Goal: Transaction & Acquisition: Purchase product/service

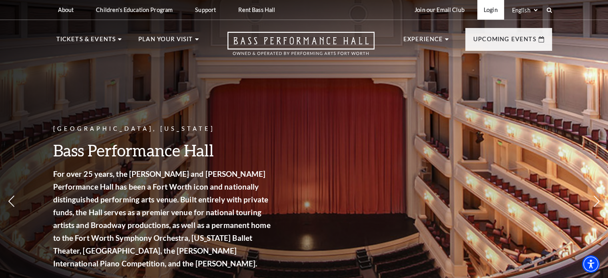
click at [490, 10] on link "Login" at bounding box center [490, 10] width 27 height 20
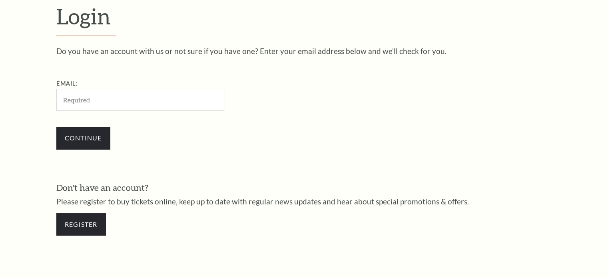
scroll to position [237, 0]
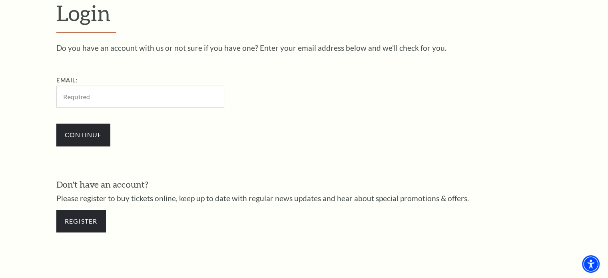
click at [136, 93] on input "Email:" at bounding box center [140, 97] width 168 height 22
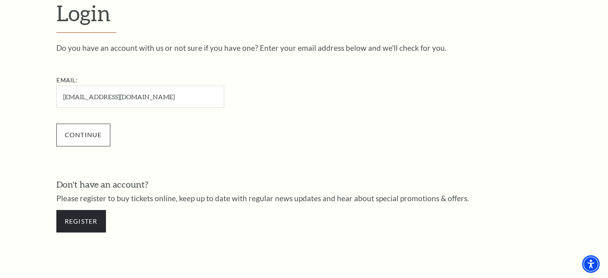
type input "susanlanestone@yahoo.com"
click at [88, 129] on input "Continue" at bounding box center [83, 135] width 54 height 22
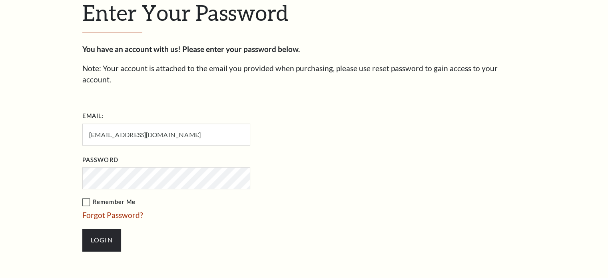
scroll to position [244, 0]
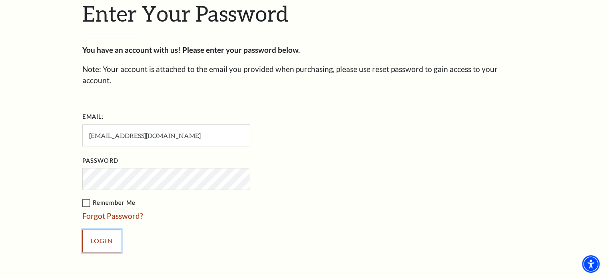
click at [104, 230] on input "Login" at bounding box center [101, 241] width 39 height 22
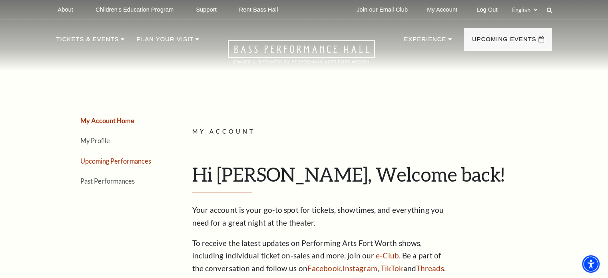
click at [114, 158] on link "Upcoming Performances" at bounding box center [115, 161] width 71 height 8
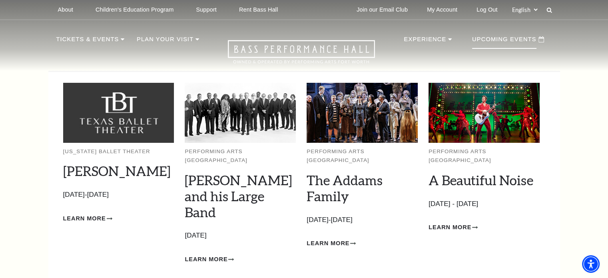
click at [491, 41] on p "Upcoming Events" at bounding box center [504, 41] width 64 height 14
click at [517, 46] on p "Upcoming Events" at bounding box center [504, 41] width 64 height 14
click at [446, 222] on span "Learn More" at bounding box center [450, 227] width 43 height 10
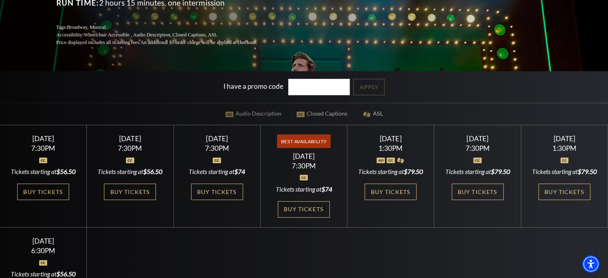
scroll to position [160, 0]
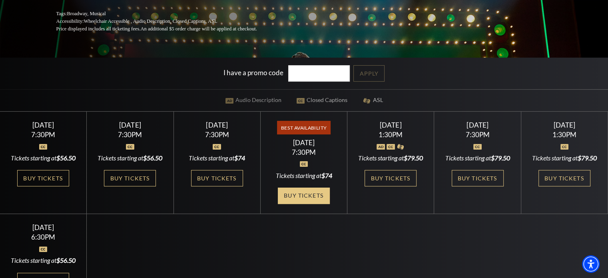
click at [303, 195] on link "Buy Tickets" at bounding box center [304, 196] width 52 height 16
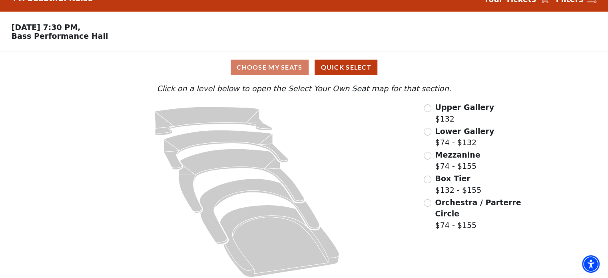
scroll to position [21, 0]
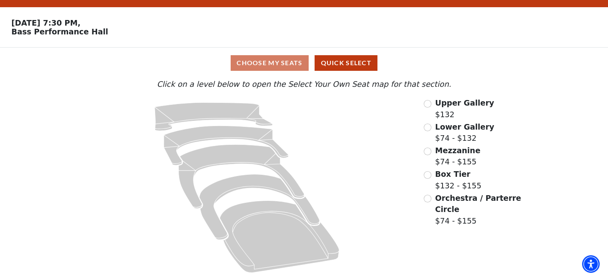
click at [273, 63] on div "Choose My Seats Quick Select" at bounding box center [304, 63] width 456 height 16
click at [430, 199] on input "Orchestra / Parterre Circle$74 - $155\a" at bounding box center [428, 199] width 8 height 8
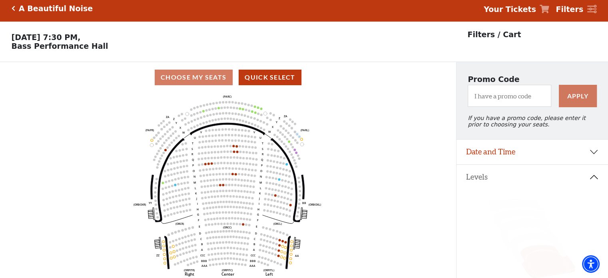
scroll to position [0, 0]
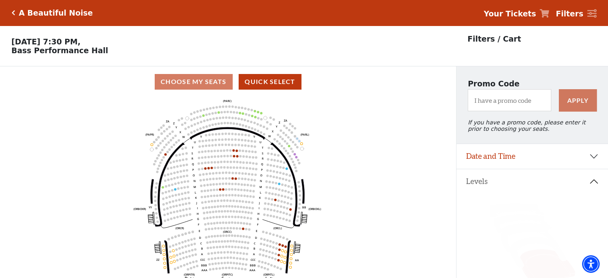
click at [13, 13] on icon "Click here to go back to filters" at bounding box center [14, 13] width 4 height 6
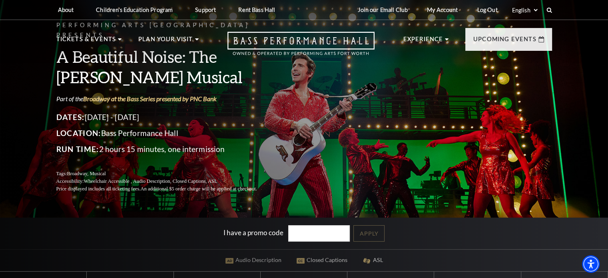
scroll to position [160, 0]
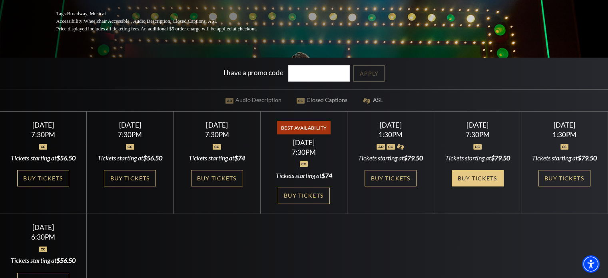
click at [476, 186] on link "Buy Tickets" at bounding box center [478, 178] width 52 height 16
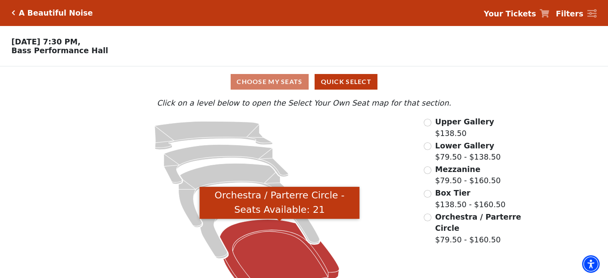
click at [283, 263] on icon "Orchestra / Parterre Circle - Seats Available: 21" at bounding box center [280, 256] width 120 height 72
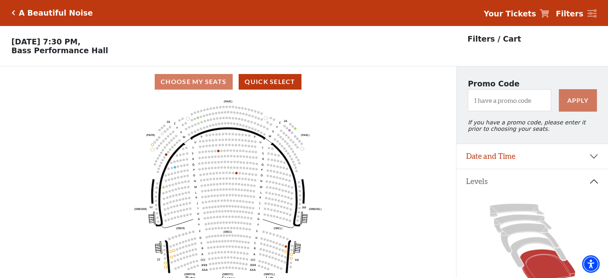
click at [12, 12] on icon "Click here to go back to filters" at bounding box center [14, 13] width 4 height 6
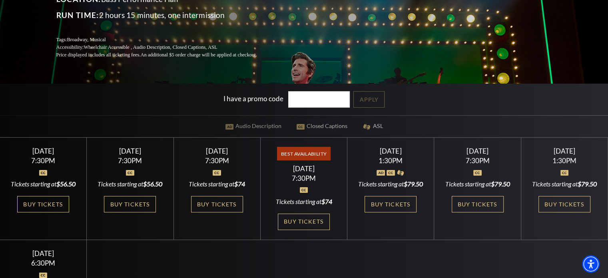
scroll to position [240, 0]
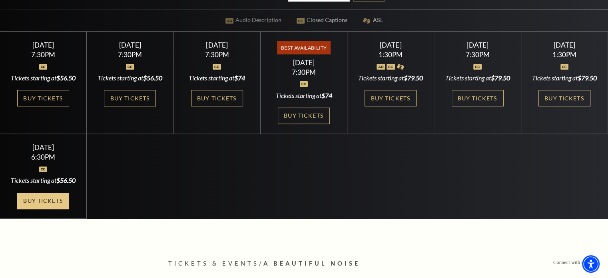
click at [43, 209] on link "Buy Tickets" at bounding box center [43, 201] width 52 height 16
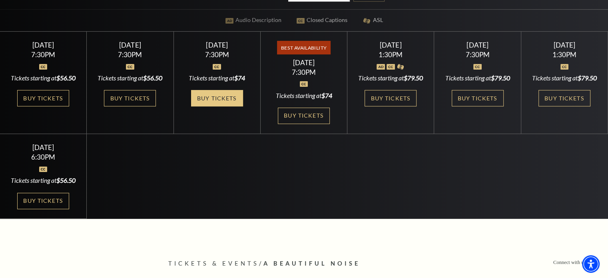
click at [206, 93] on link "Buy Tickets" at bounding box center [217, 98] width 52 height 16
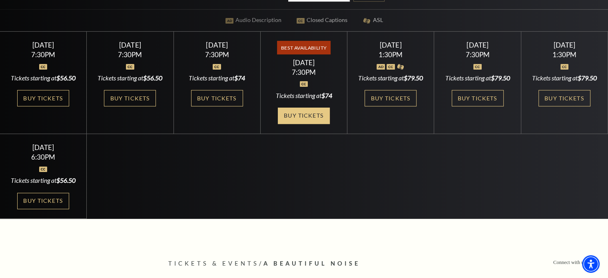
click at [308, 112] on link "Buy Tickets" at bounding box center [304, 116] width 52 height 16
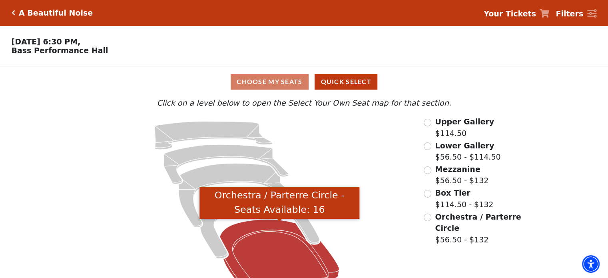
click at [266, 244] on icon "Orchestra / Parterre Circle - Seats Available: 16" at bounding box center [280, 256] width 120 height 72
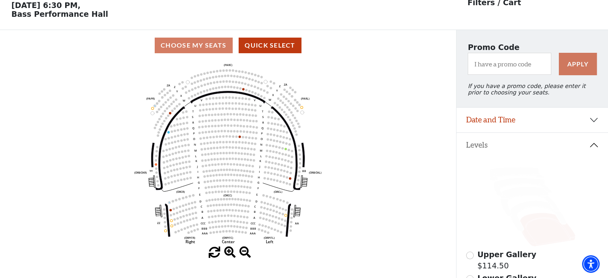
scroll to position [37, 0]
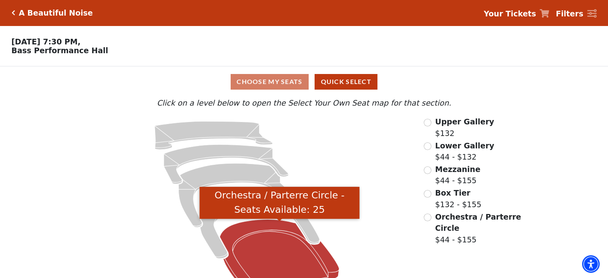
click at [288, 253] on icon "Orchestra / Parterre Circle - Seats Available: 25" at bounding box center [280, 256] width 120 height 72
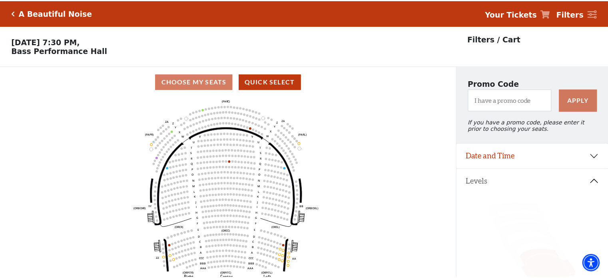
scroll to position [37, 0]
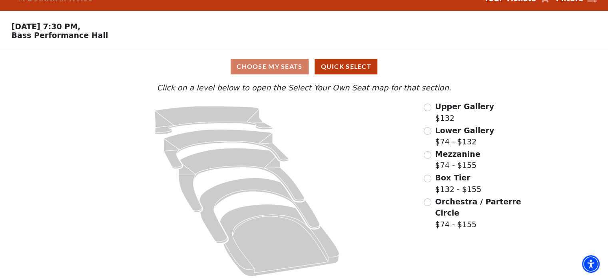
scroll to position [21, 0]
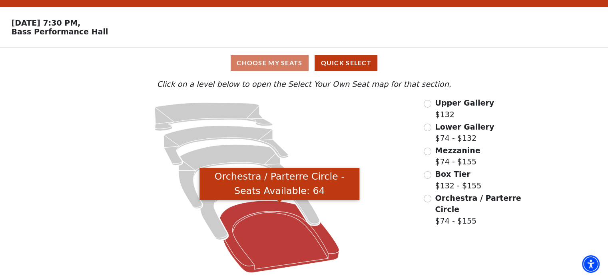
click at [283, 246] on icon "Orchestra / Parterre Circle - Seats Available: 64" at bounding box center [280, 237] width 120 height 72
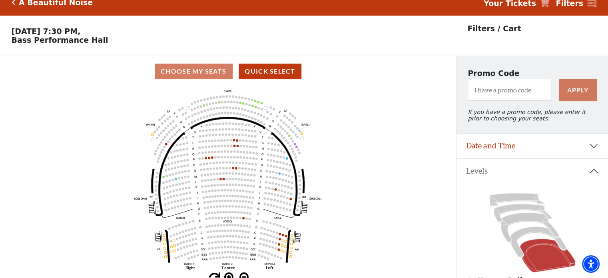
scroll to position [0, 0]
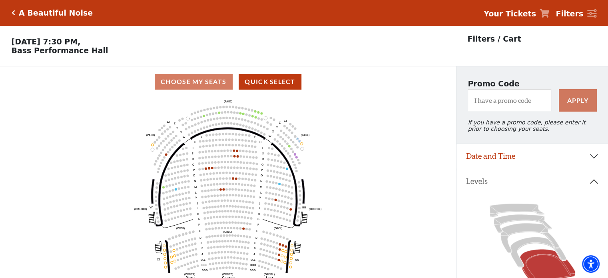
click at [15, 14] on div "A Beautiful Noise" at bounding box center [54, 12] width 78 height 9
click at [25, 14] on h5 "A Beautiful Noise" at bounding box center [56, 12] width 74 height 9
click at [13, 12] on icon "Click here to go back to filters" at bounding box center [14, 13] width 4 height 6
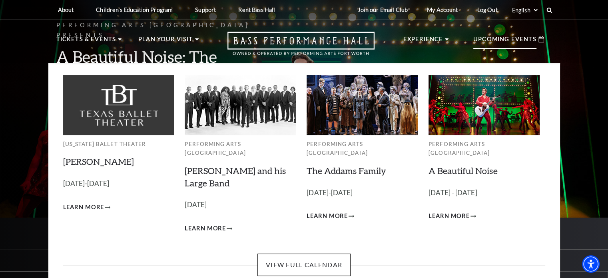
scroll to position [80, 0]
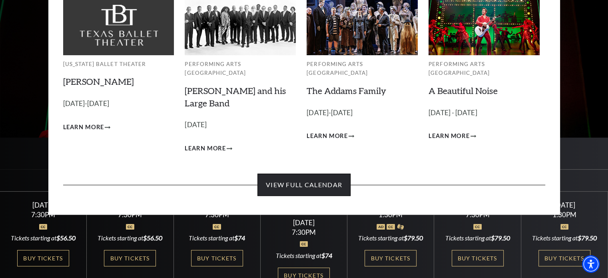
click at [315, 176] on link "View Full Calendar" at bounding box center [303, 185] width 93 height 22
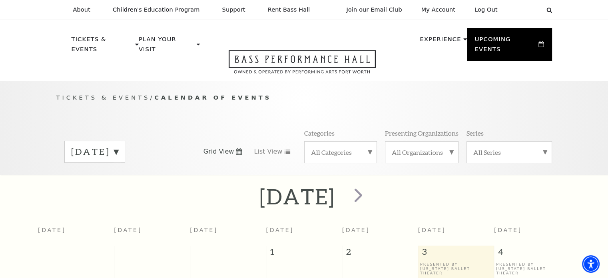
scroll to position [80, 0]
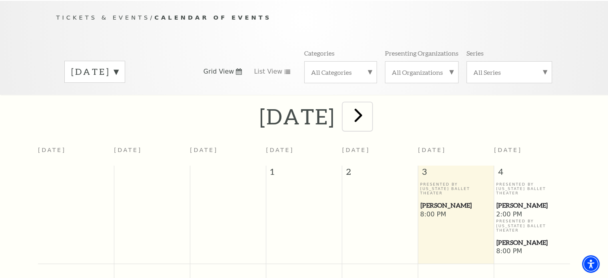
click at [370, 108] on span "next" at bounding box center [358, 115] width 23 height 23
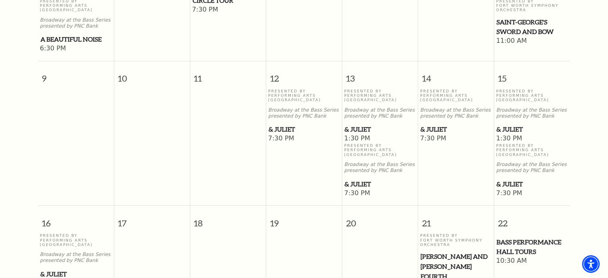
scroll to position [470, 0]
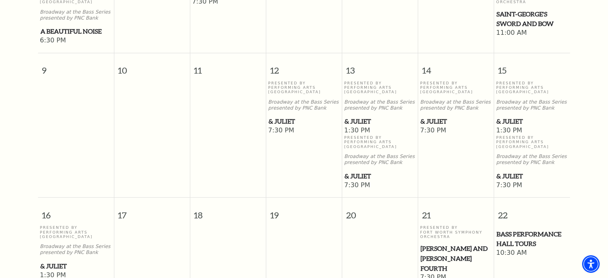
click at [430, 117] on span "& Juliet" at bounding box center [456, 121] width 71 height 10
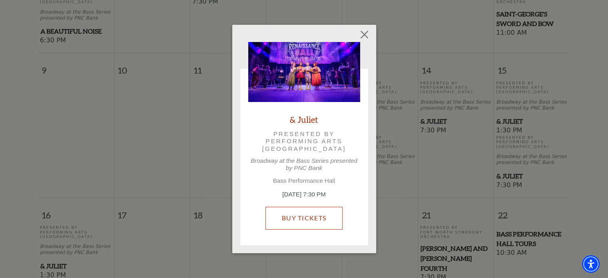
click at [304, 218] on link "Buy Tickets" at bounding box center [303, 218] width 77 height 22
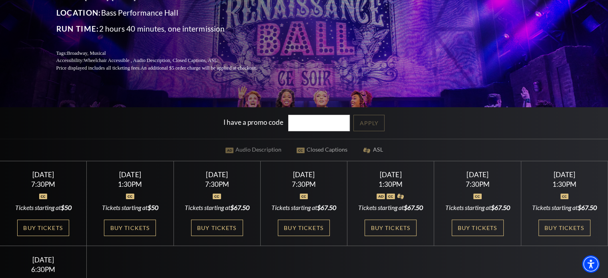
scroll to position [160, 0]
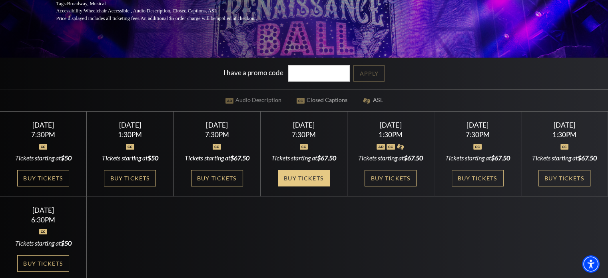
click at [301, 186] on link "Buy Tickets" at bounding box center [304, 178] width 52 height 16
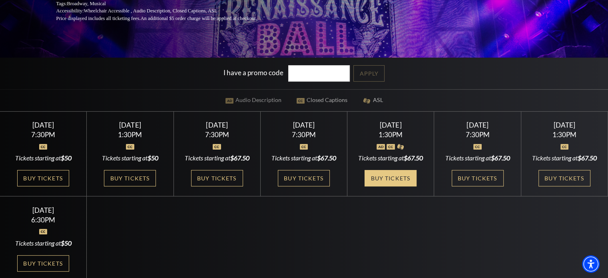
click at [388, 186] on link "Buy Tickets" at bounding box center [391, 178] width 52 height 16
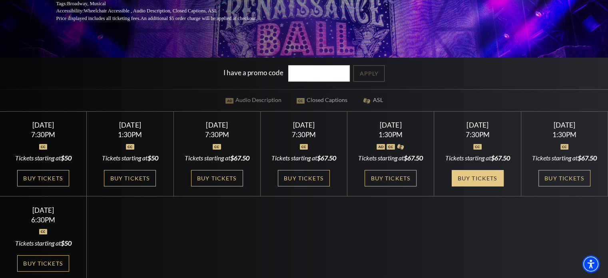
click at [487, 186] on link "Buy Tickets" at bounding box center [478, 178] width 52 height 16
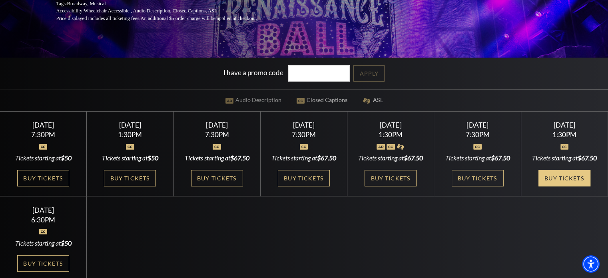
click at [565, 186] on link "Buy Tickets" at bounding box center [565, 178] width 52 height 16
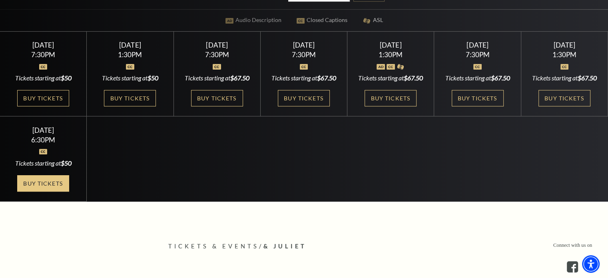
click at [48, 192] on link "Buy Tickets" at bounding box center [43, 183] width 52 height 16
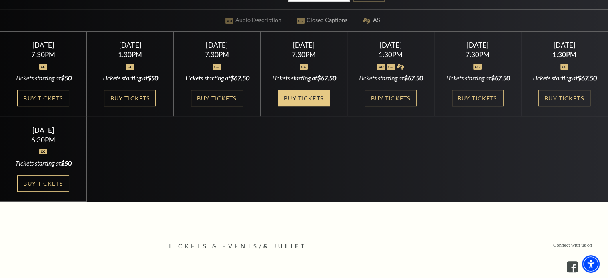
click at [302, 105] on link "Buy Tickets" at bounding box center [304, 98] width 52 height 16
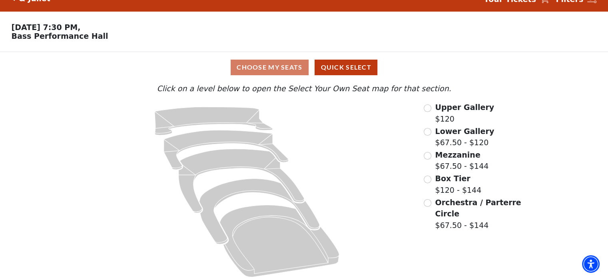
scroll to position [21, 0]
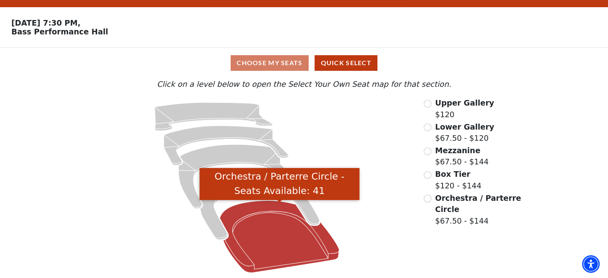
click at [281, 238] on icon "Orchestra / Parterre Circle - Seats Available: 41" at bounding box center [280, 237] width 120 height 72
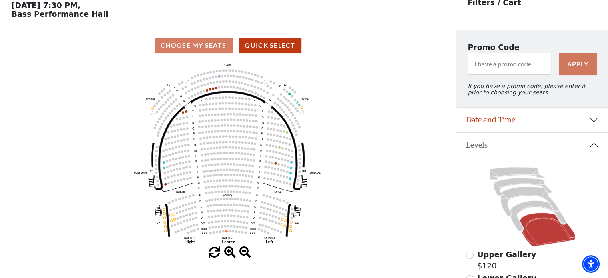
scroll to position [37, 0]
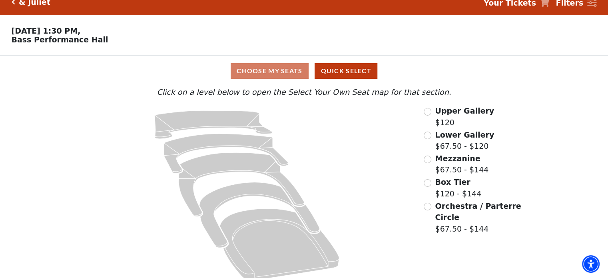
scroll to position [21, 0]
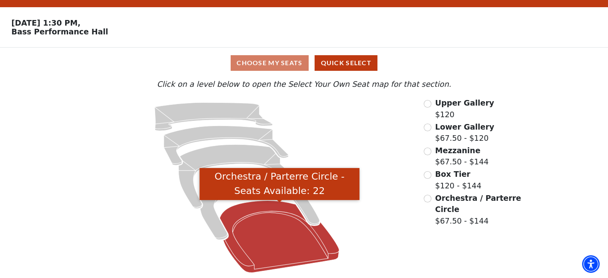
click at [282, 244] on icon "Orchestra / Parterre Circle - Seats Available: 22" at bounding box center [280, 237] width 120 height 72
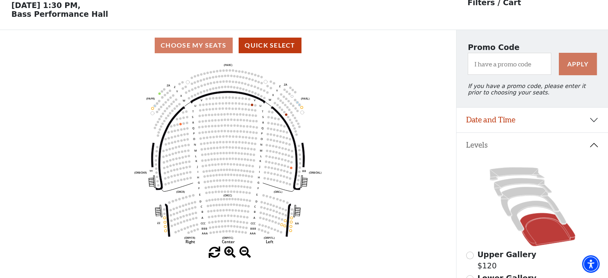
scroll to position [37, 0]
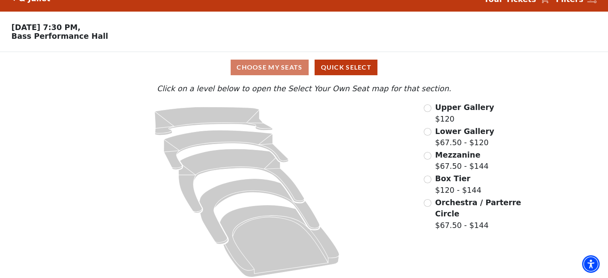
scroll to position [21, 0]
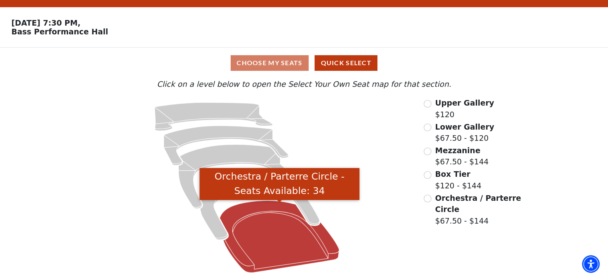
click at [265, 238] on icon "Orchestra / Parterre Circle - Seats Available: 34" at bounding box center [280, 237] width 120 height 72
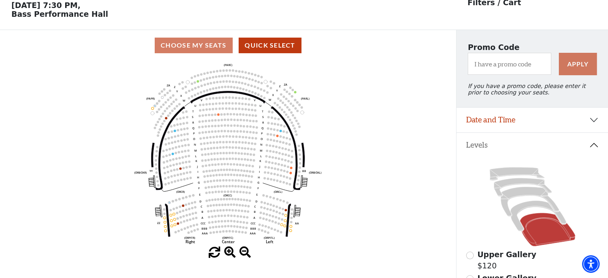
scroll to position [37, 0]
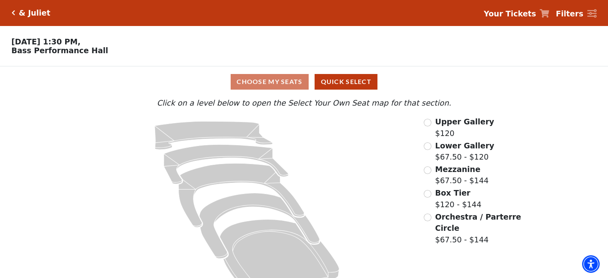
scroll to position [21, 0]
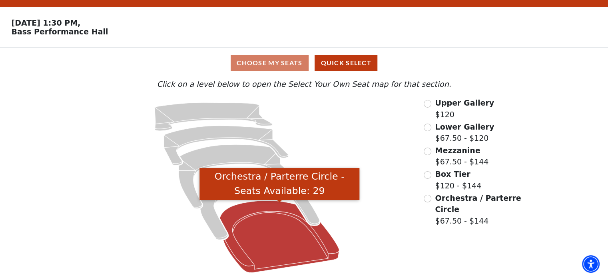
click at [284, 237] on icon "Orchestra / Parterre Circle - Seats Available: 29" at bounding box center [280, 237] width 120 height 72
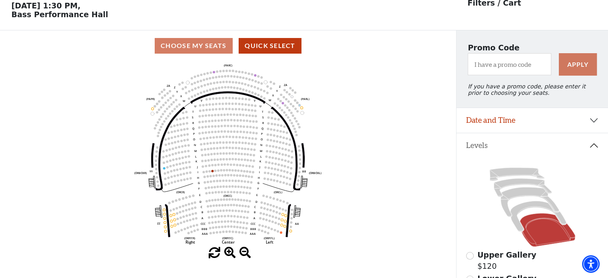
scroll to position [37, 0]
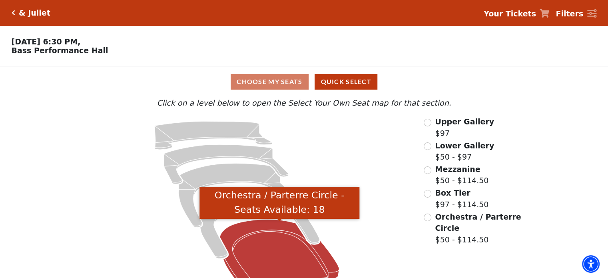
click at [267, 246] on icon "Orchestra / Parterre Circle - Seats Available: 18" at bounding box center [280, 256] width 120 height 72
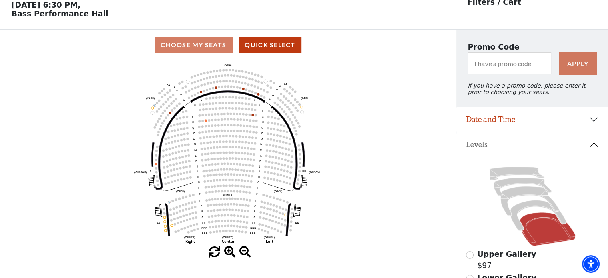
scroll to position [37, 0]
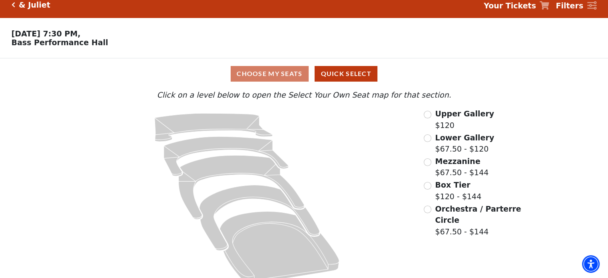
scroll to position [21, 0]
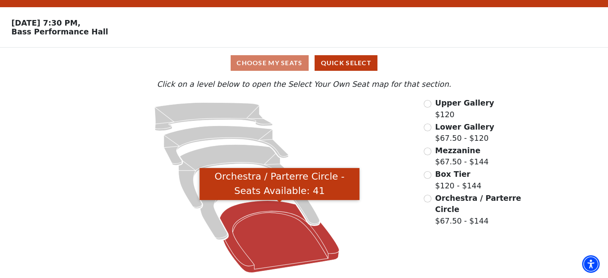
click at [281, 233] on icon "Orchestra / Parterre Circle - Seats Available: 41" at bounding box center [280, 237] width 120 height 72
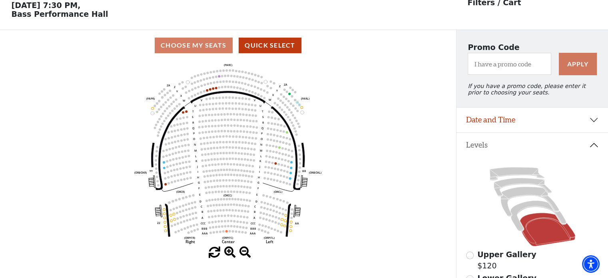
scroll to position [37, 0]
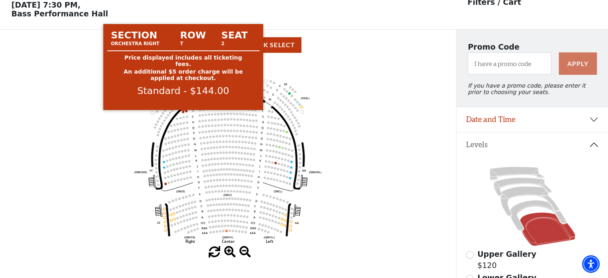
click at [183, 113] on circle at bounding box center [183, 112] width 2 height 2
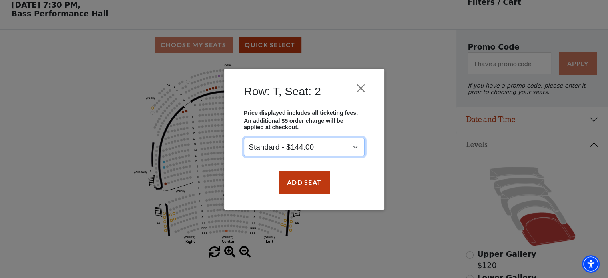
click at [358, 147] on select "Standard - $144.00" at bounding box center [304, 147] width 121 height 18
click at [244, 138] on select "Standard - $144.00" at bounding box center [304, 147] width 121 height 18
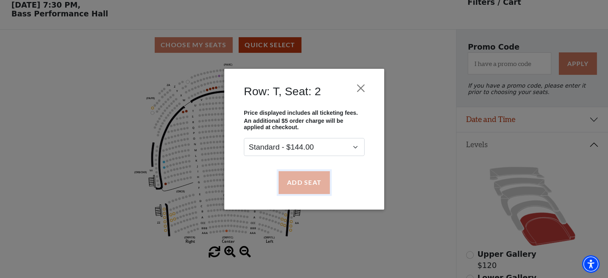
click at [313, 180] on button "Add Seat" at bounding box center [303, 182] width 51 height 22
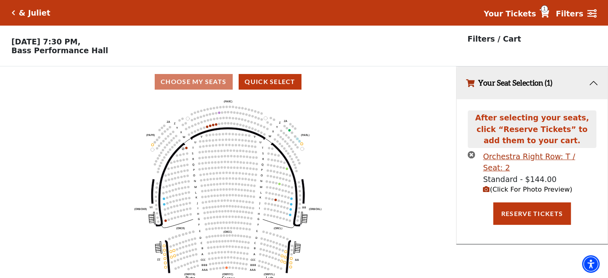
scroll to position [0, 0]
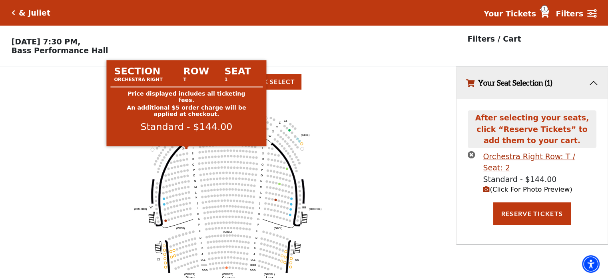
click at [186, 149] on circle at bounding box center [186, 148] width 2 height 2
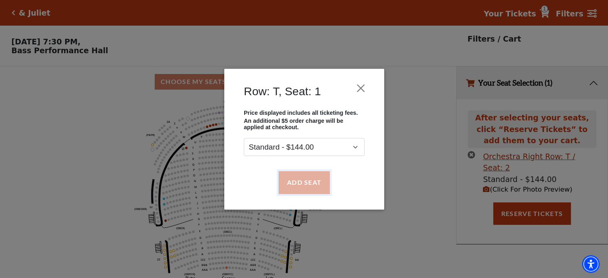
click at [305, 176] on button "Add Seat" at bounding box center [303, 182] width 51 height 22
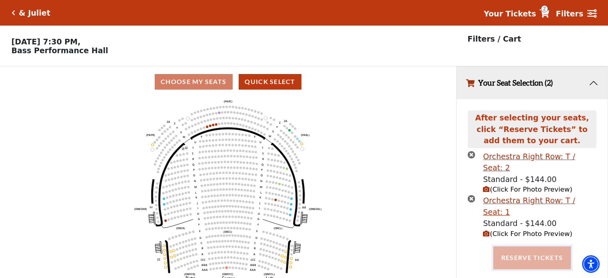
click at [531, 246] on button "Reserve Tickets" at bounding box center [532, 257] width 78 height 22
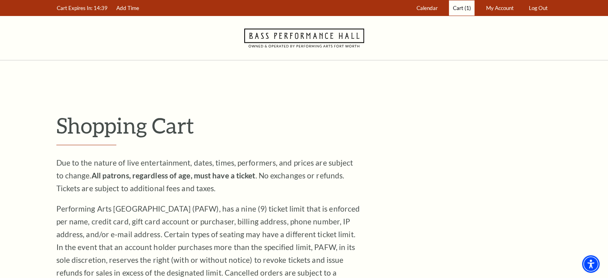
click at [461, 7] on span "Cart" at bounding box center [458, 8] width 10 height 6
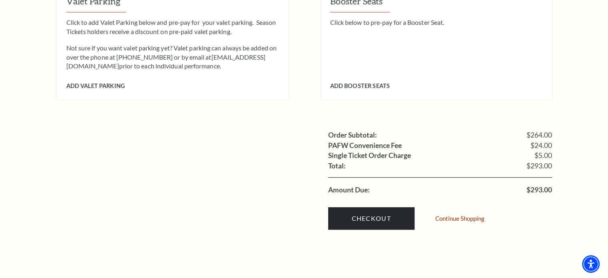
scroll to position [720, 0]
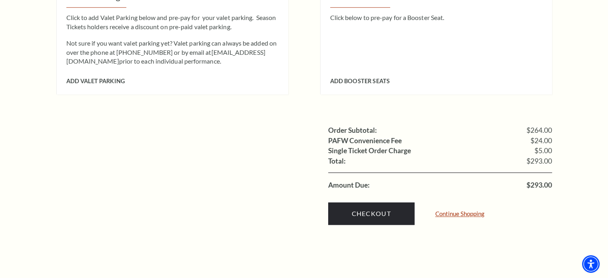
click at [455, 211] on link "Continue Shopping" at bounding box center [459, 214] width 49 height 6
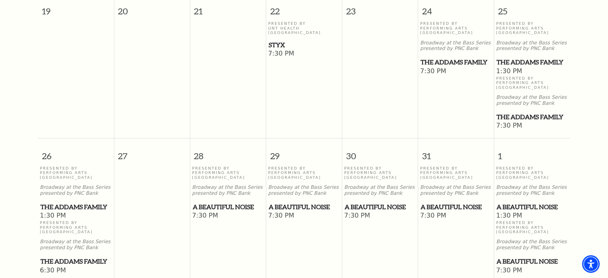
scroll to position [550, 0]
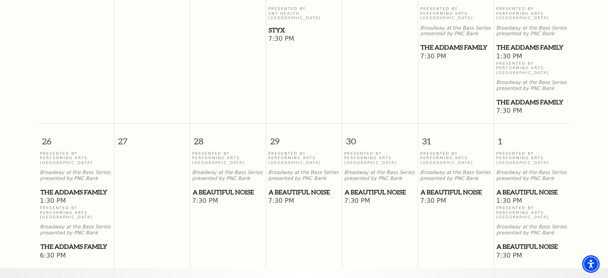
click at [434, 151] on p "Presented By Performing Arts Fort Worth" at bounding box center [456, 158] width 72 height 14
click at [446, 187] on span "A Beautiful Noise" at bounding box center [456, 192] width 71 height 10
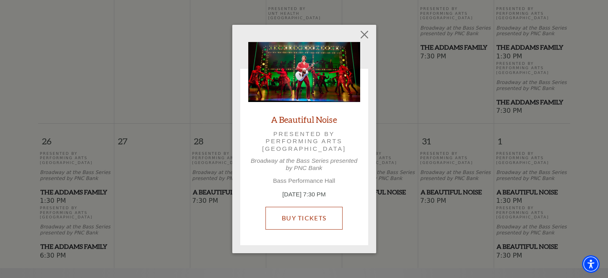
click at [307, 217] on link "Buy Tickets" at bounding box center [303, 218] width 77 height 22
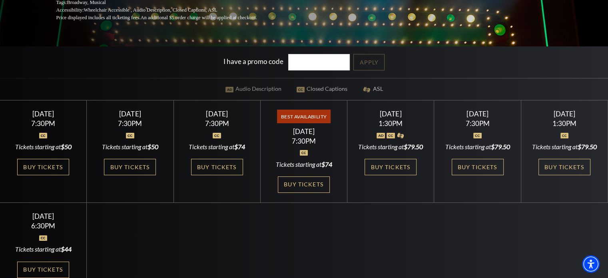
scroll to position [240, 0]
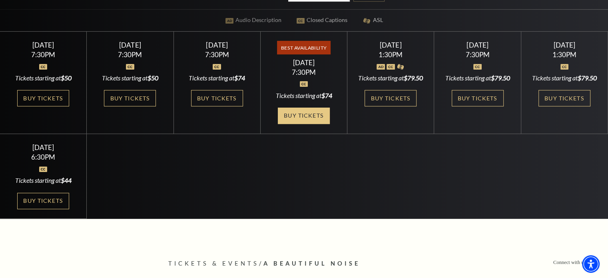
click at [307, 116] on link "Buy Tickets" at bounding box center [304, 116] width 52 height 16
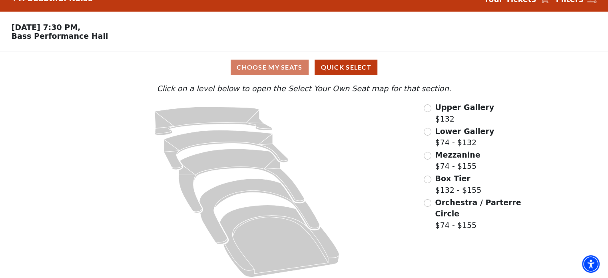
scroll to position [21, 0]
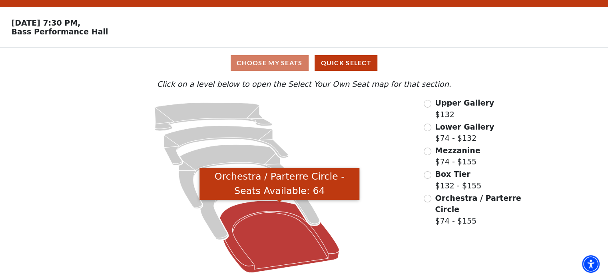
click at [280, 234] on icon "Orchestra / Parterre Circle - Seats Available: 64" at bounding box center [280, 237] width 120 height 72
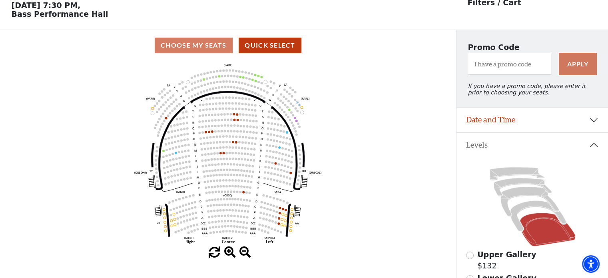
scroll to position [37, 0]
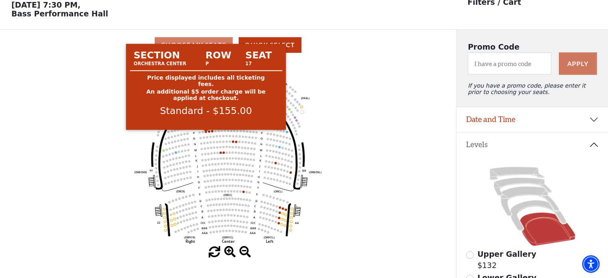
click at [206, 133] on circle at bounding box center [206, 131] width 2 height 2
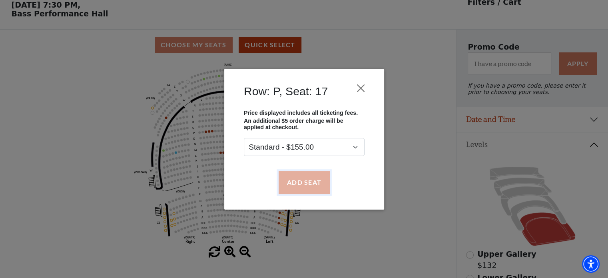
click at [301, 182] on button "Add Seat" at bounding box center [303, 182] width 51 height 22
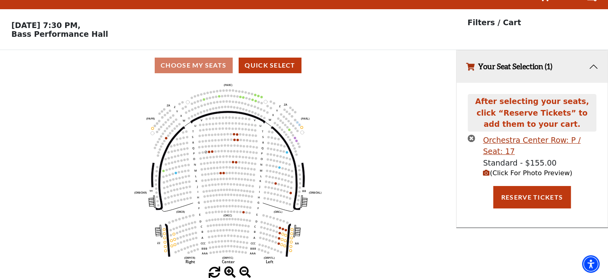
scroll to position [0, 0]
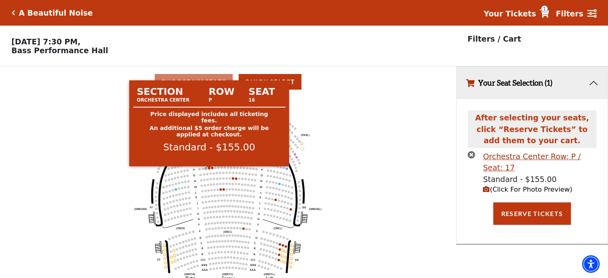
click at [209, 169] on circle at bounding box center [209, 168] width 2 height 2
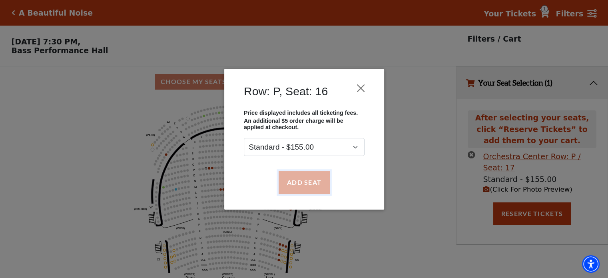
click at [300, 180] on button "Add Seat" at bounding box center [303, 182] width 51 height 22
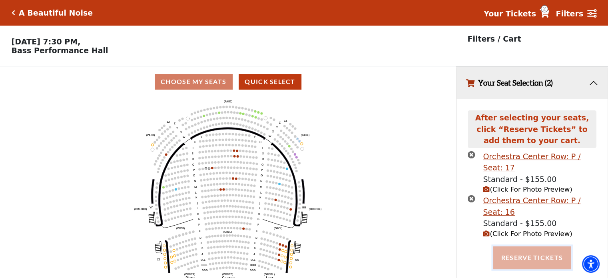
click at [524, 255] on button "Reserve Tickets" at bounding box center [532, 257] width 78 height 22
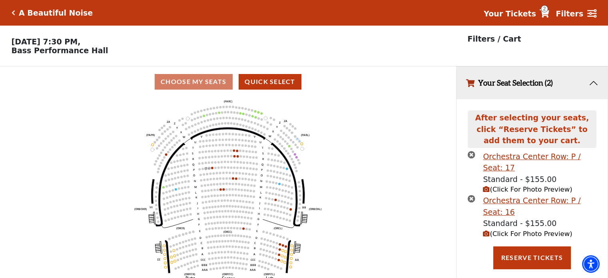
click at [548, 11] on span "2" at bounding box center [544, 8] width 7 height 7
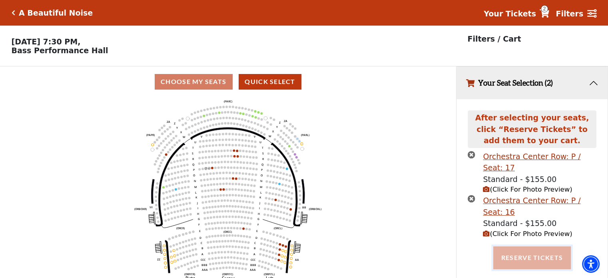
click at [530, 257] on button "Reserve Tickets" at bounding box center [532, 257] width 78 height 22
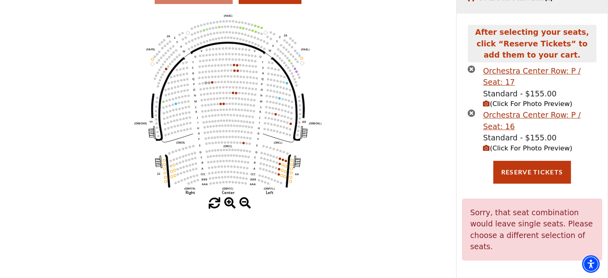
scroll to position [19, 0]
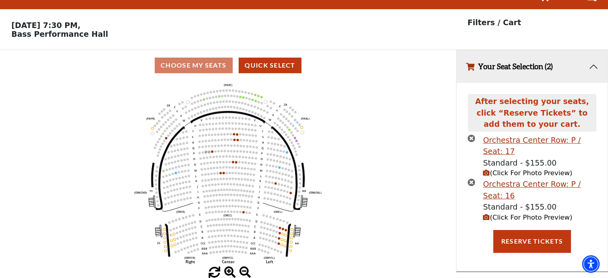
click at [470, 180] on icon "times-circle" at bounding box center [472, 182] width 8 height 8
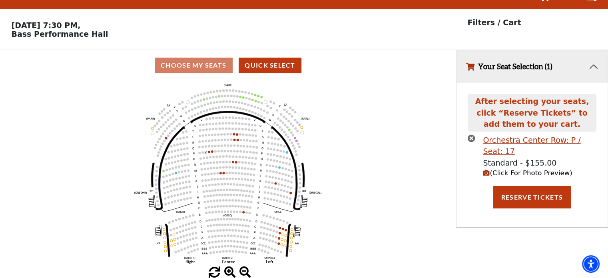
click at [470, 138] on icon "times-circle" at bounding box center [472, 138] width 8 height 8
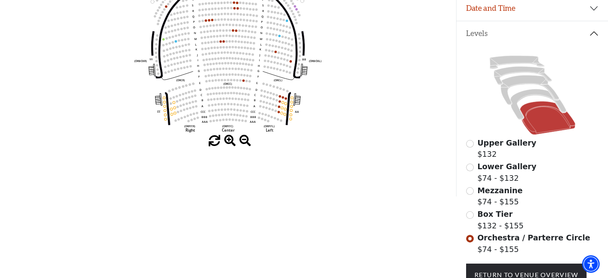
scroll to position [68, 0]
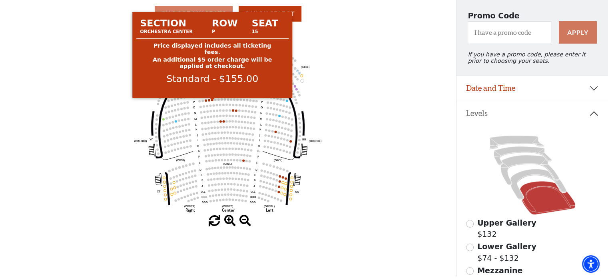
click at [212, 101] on circle at bounding box center [212, 100] width 2 height 2
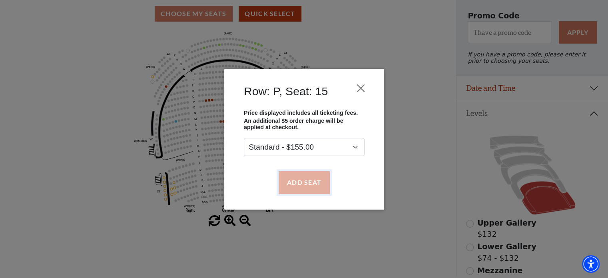
click at [305, 174] on button "Add Seat" at bounding box center [303, 182] width 51 height 22
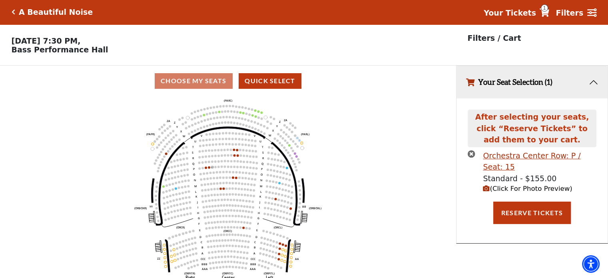
scroll to position [0, 0]
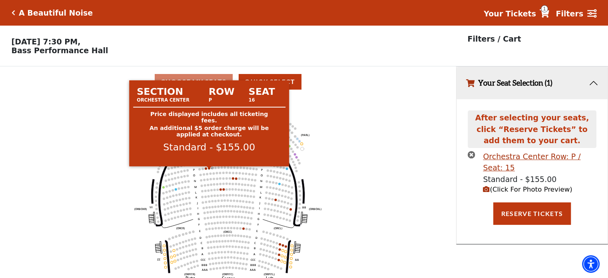
click at [210, 169] on circle at bounding box center [209, 168] width 2 height 2
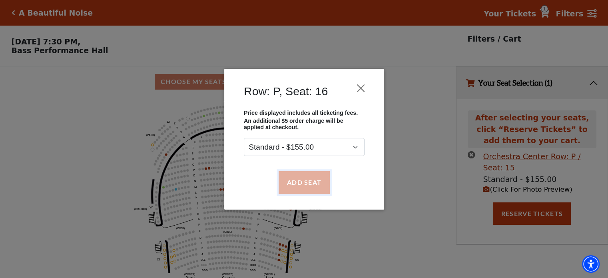
click at [291, 179] on button "Add Seat" at bounding box center [303, 182] width 51 height 22
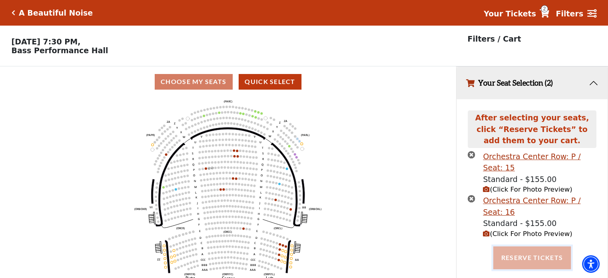
click at [521, 259] on button "Reserve Tickets" at bounding box center [532, 257] width 78 height 22
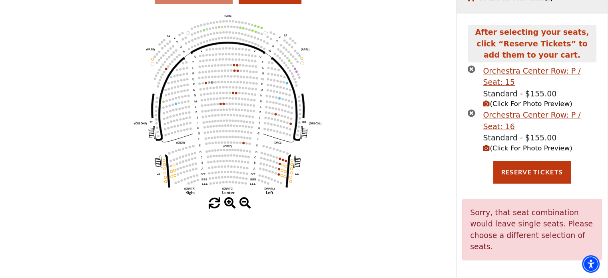
scroll to position [6, 0]
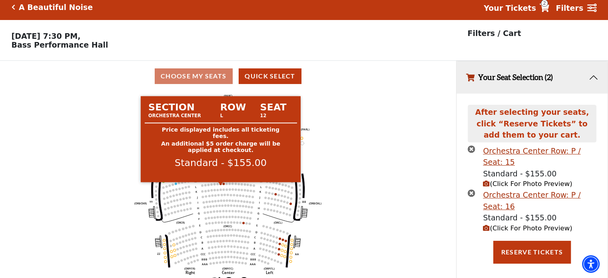
click at [221, 185] on circle at bounding box center [221, 183] width 2 height 2
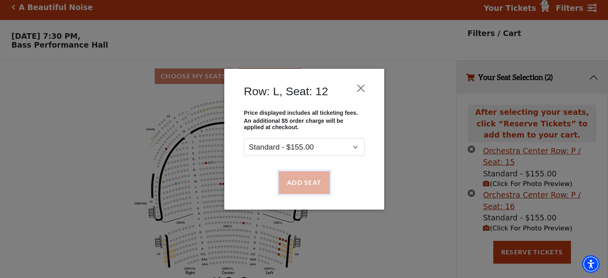
click at [293, 183] on button "Add Seat" at bounding box center [303, 182] width 51 height 22
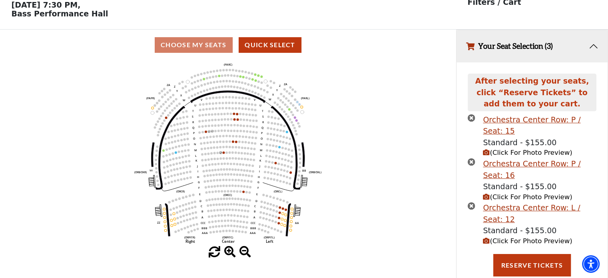
scroll to position [38, 0]
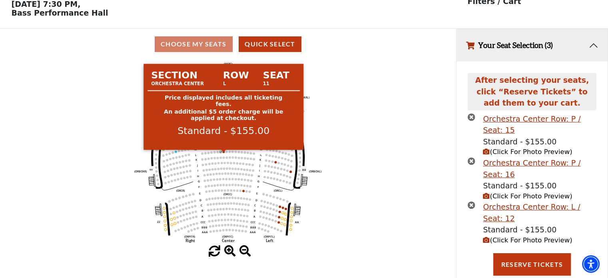
click at [224, 153] on circle at bounding box center [223, 151] width 2 height 2
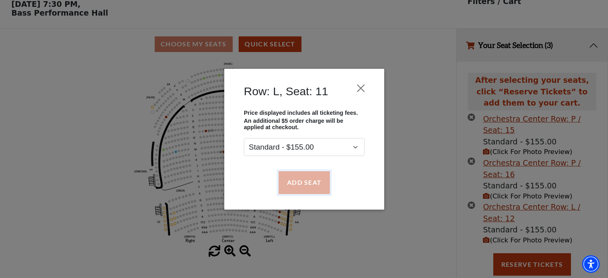
click at [301, 177] on button "Add Seat" at bounding box center [303, 182] width 51 height 22
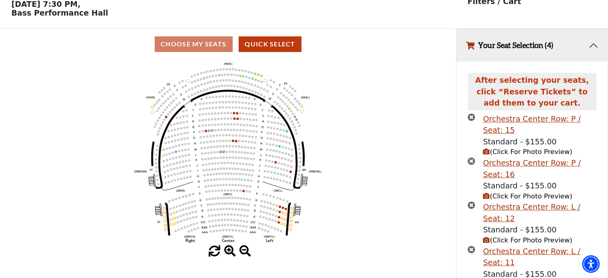
scroll to position [82, 0]
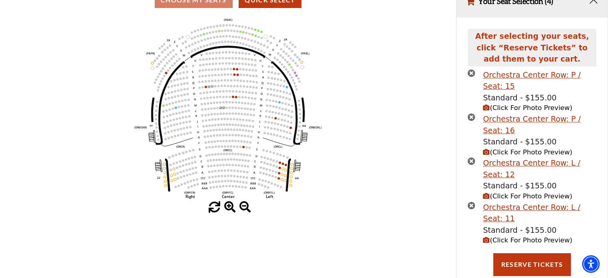
click at [470, 118] on icon "times-circle" at bounding box center [472, 117] width 8 height 8
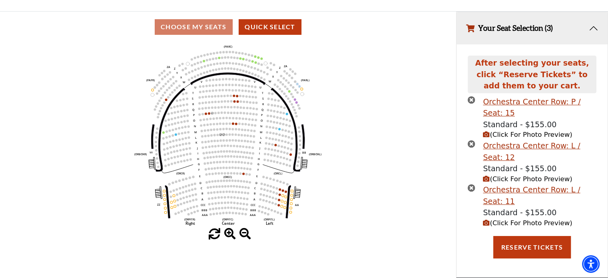
click at [472, 100] on icon "times-circle" at bounding box center [472, 100] width 8 height 8
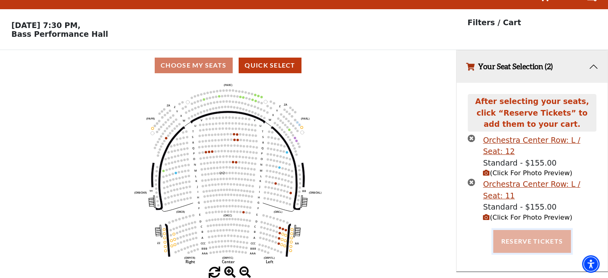
click at [539, 241] on button "Reserve Tickets" at bounding box center [532, 241] width 78 height 22
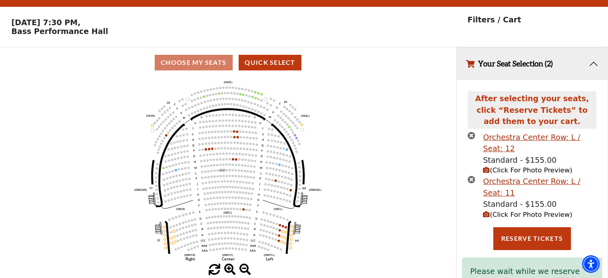
scroll to position [59, 0]
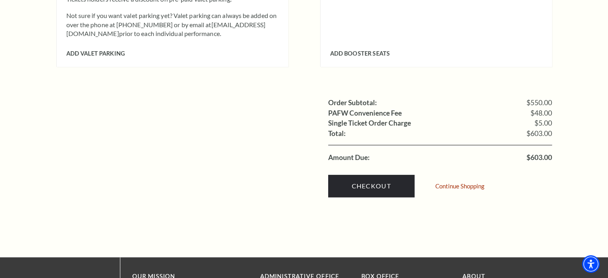
scroll to position [880, 0]
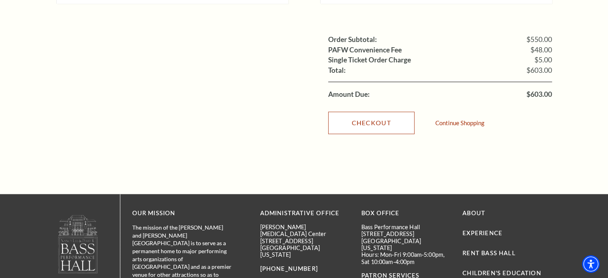
click at [367, 112] on link "Checkout" at bounding box center [371, 123] width 86 height 22
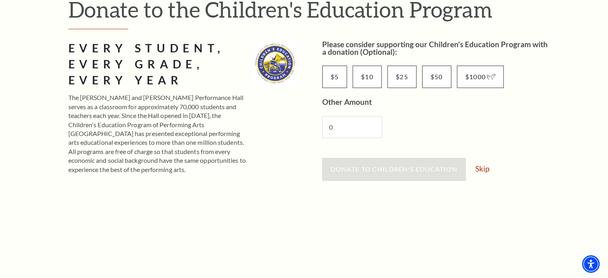
scroll to position [76, 0]
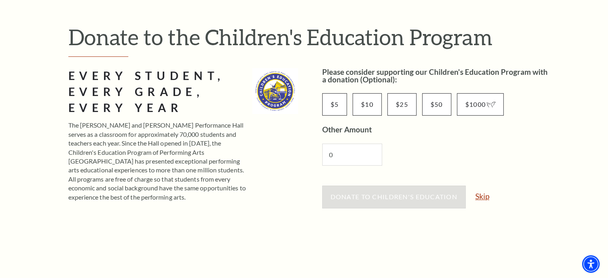
click at [482, 195] on link "Skip" at bounding box center [482, 196] width 14 height 8
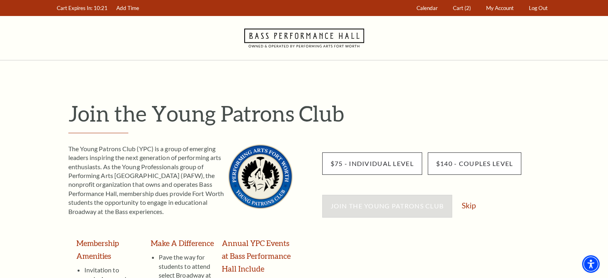
click at [476, 206] on div "Join the Young Patrons Club Skip" at bounding box center [437, 210] width 230 height 30
click at [471, 206] on link "Skip" at bounding box center [469, 206] width 14 height 8
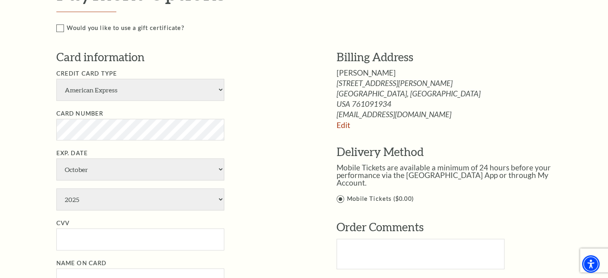
scroll to position [480, 0]
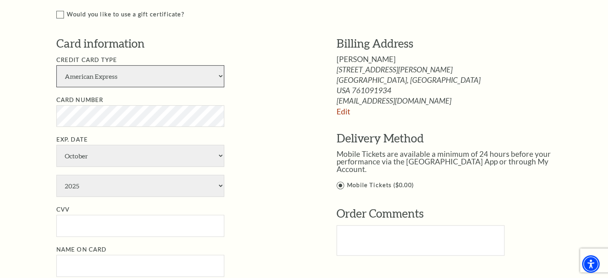
click at [220, 75] on select "American Express Visa Master Card Discover" at bounding box center [140, 76] width 168 height 22
select select "25"
click at [56, 65] on select "American Express Visa Master Card Discover" at bounding box center [140, 76] width 168 height 22
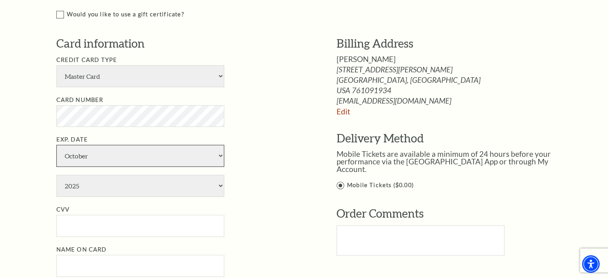
click at [128, 154] on select "January February March April May June July August September October November De…" at bounding box center [140, 156] width 168 height 22
select select "8"
click at [56, 145] on select "January February March April May June July August September October November De…" at bounding box center [140, 156] width 168 height 22
click at [133, 186] on select "2025 2026 2027 2028 2029 2030 2031 2032 2033 2034" at bounding box center [140, 186] width 168 height 22
select select "2029"
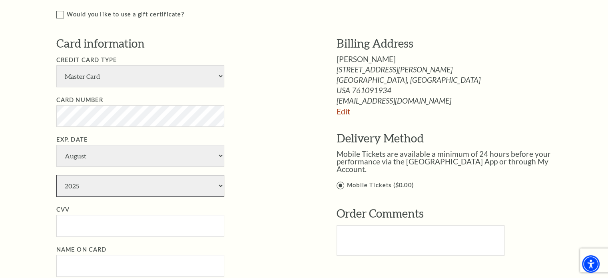
click at [56, 175] on select "2025 2026 2027 2028 2029 2030 2031 2032 2033 2034" at bounding box center [140, 186] width 168 height 22
click at [110, 226] on input "CVV" at bounding box center [140, 226] width 168 height 22
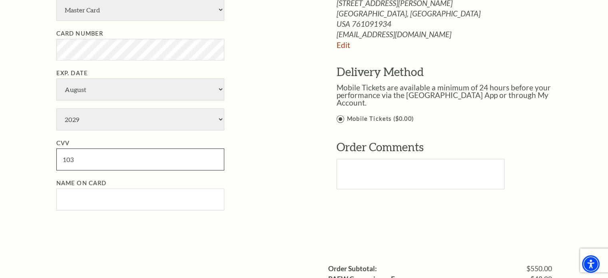
scroll to position [560, 0]
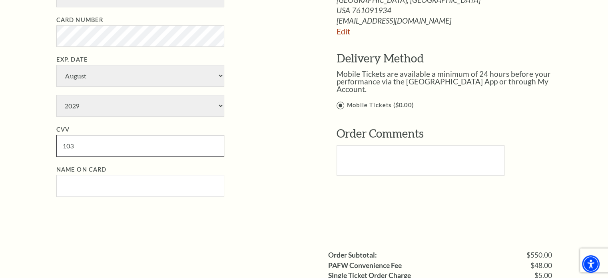
type input "103"
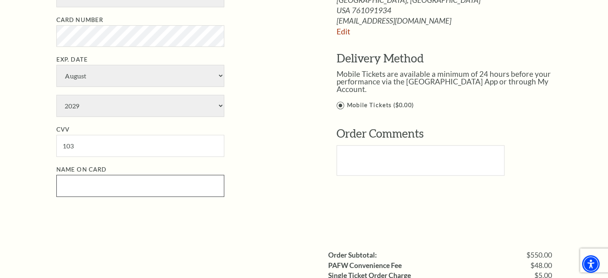
click at [101, 184] on input "Name on Card" at bounding box center [140, 186] width 168 height 22
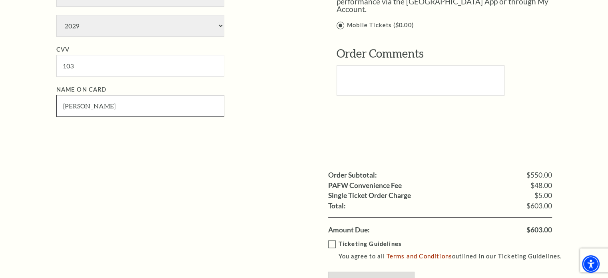
scroll to position [720, 0]
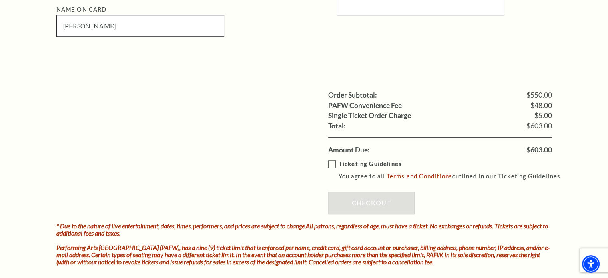
type input "Susan Stone"
click at [330, 161] on label "Ticketing Guidelines You agree to all Terms and Conditions outlined in our Tick…" at bounding box center [448, 170] width 241 height 22
click at [0, 0] on input "Ticketing Guidelines You agree to all Terms and Conditions outlined in our Tick…" at bounding box center [0, 0] width 0 height 0
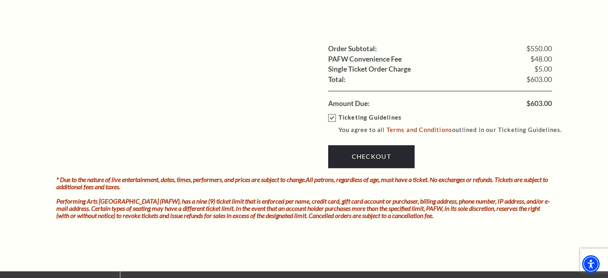
scroll to position [800, 0]
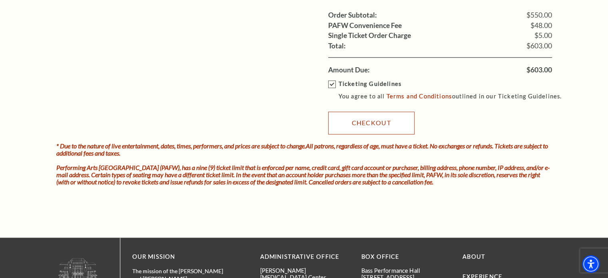
click at [371, 122] on link "Checkout" at bounding box center [371, 123] width 86 height 22
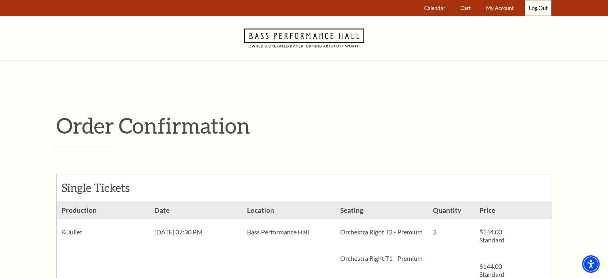
click at [543, 8] on link "Log Out" at bounding box center [538, 8] width 26 height 16
